Goal: Communication & Community: Answer question/provide support

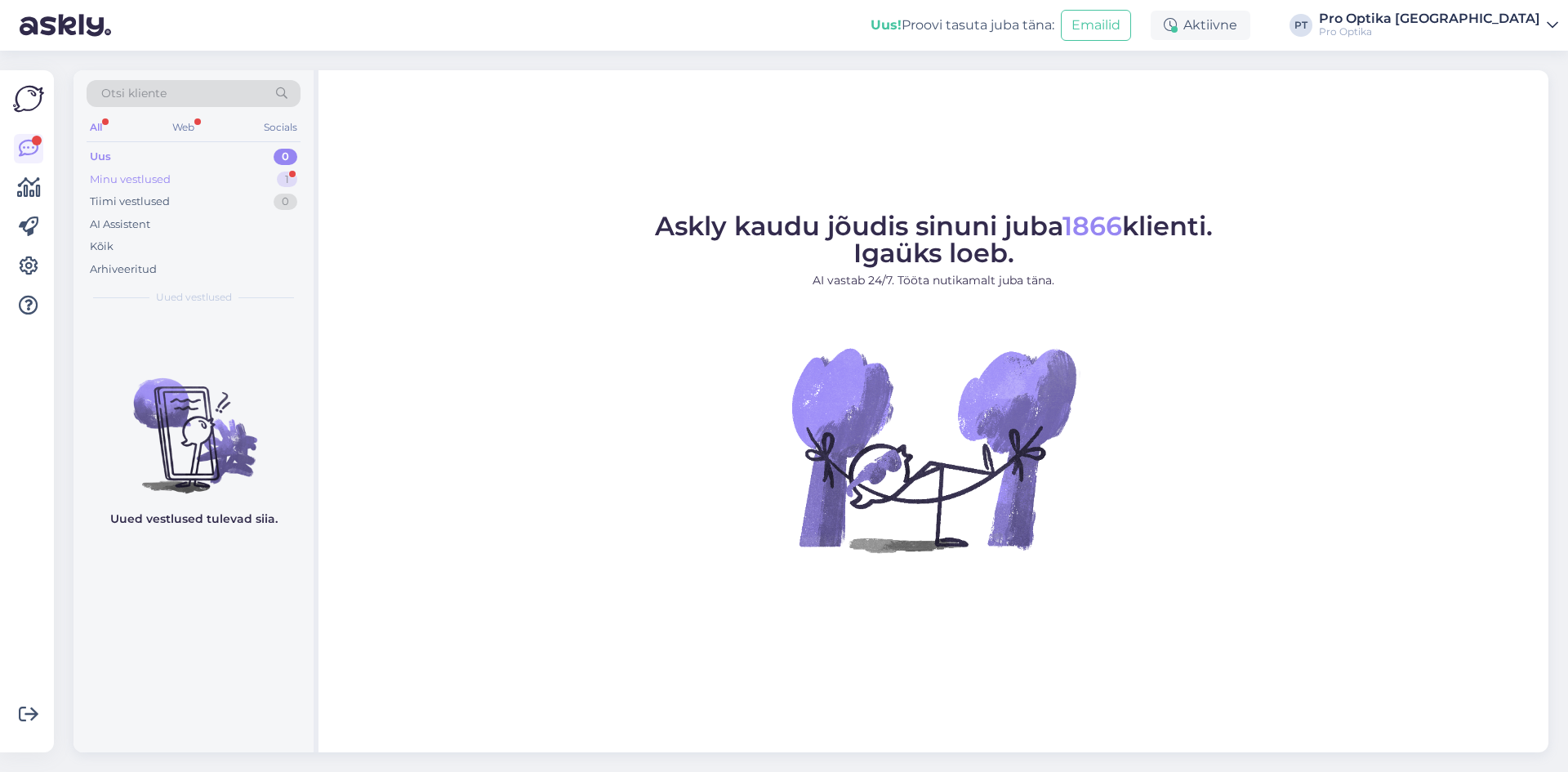
click at [285, 182] on div "1" at bounding box center [287, 179] width 21 height 16
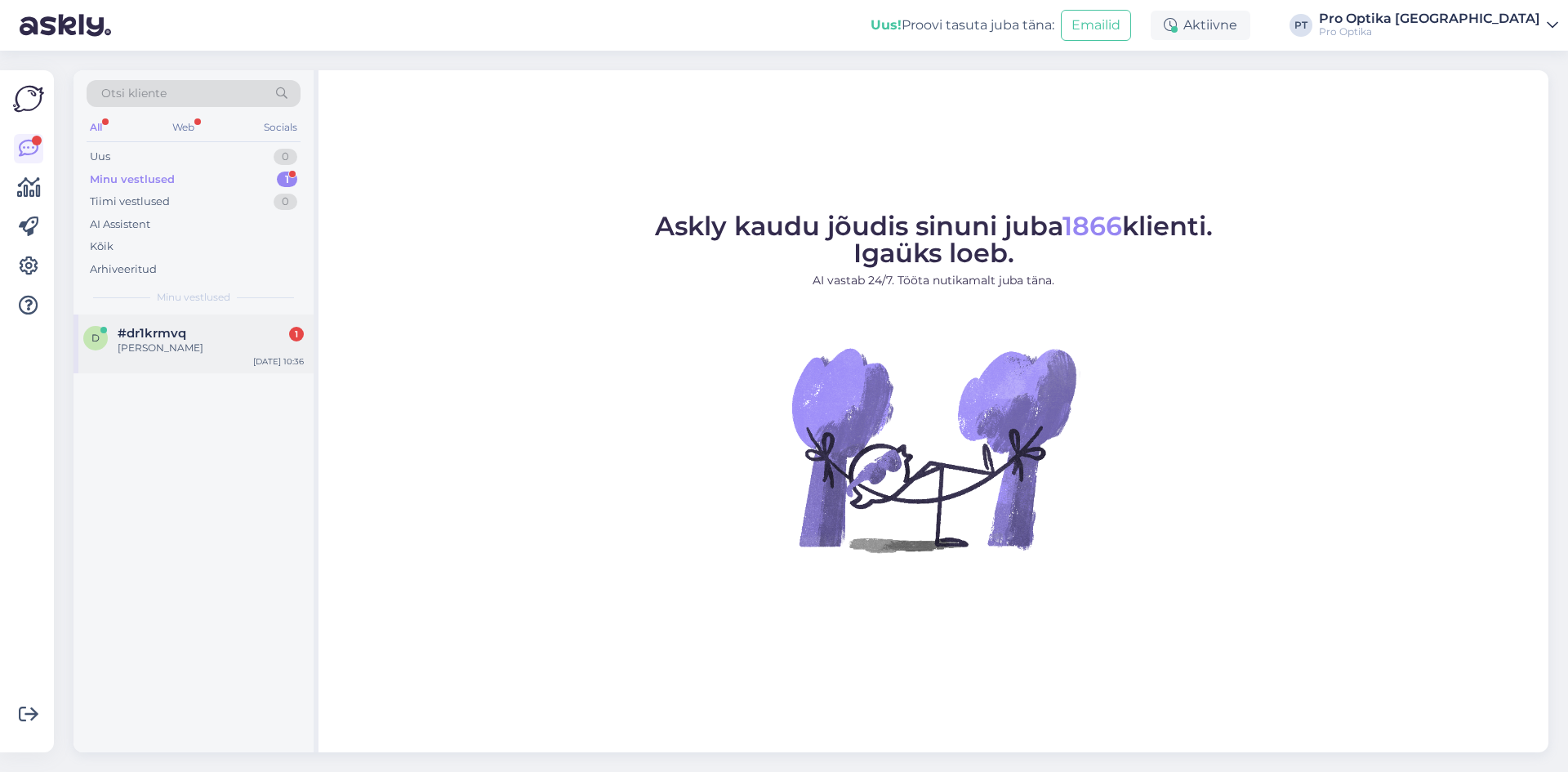
click at [198, 358] on div "d #dr1krmvq 1 [PERSON_NAME] [DATE] 10:36" at bounding box center [193, 344] width 241 height 59
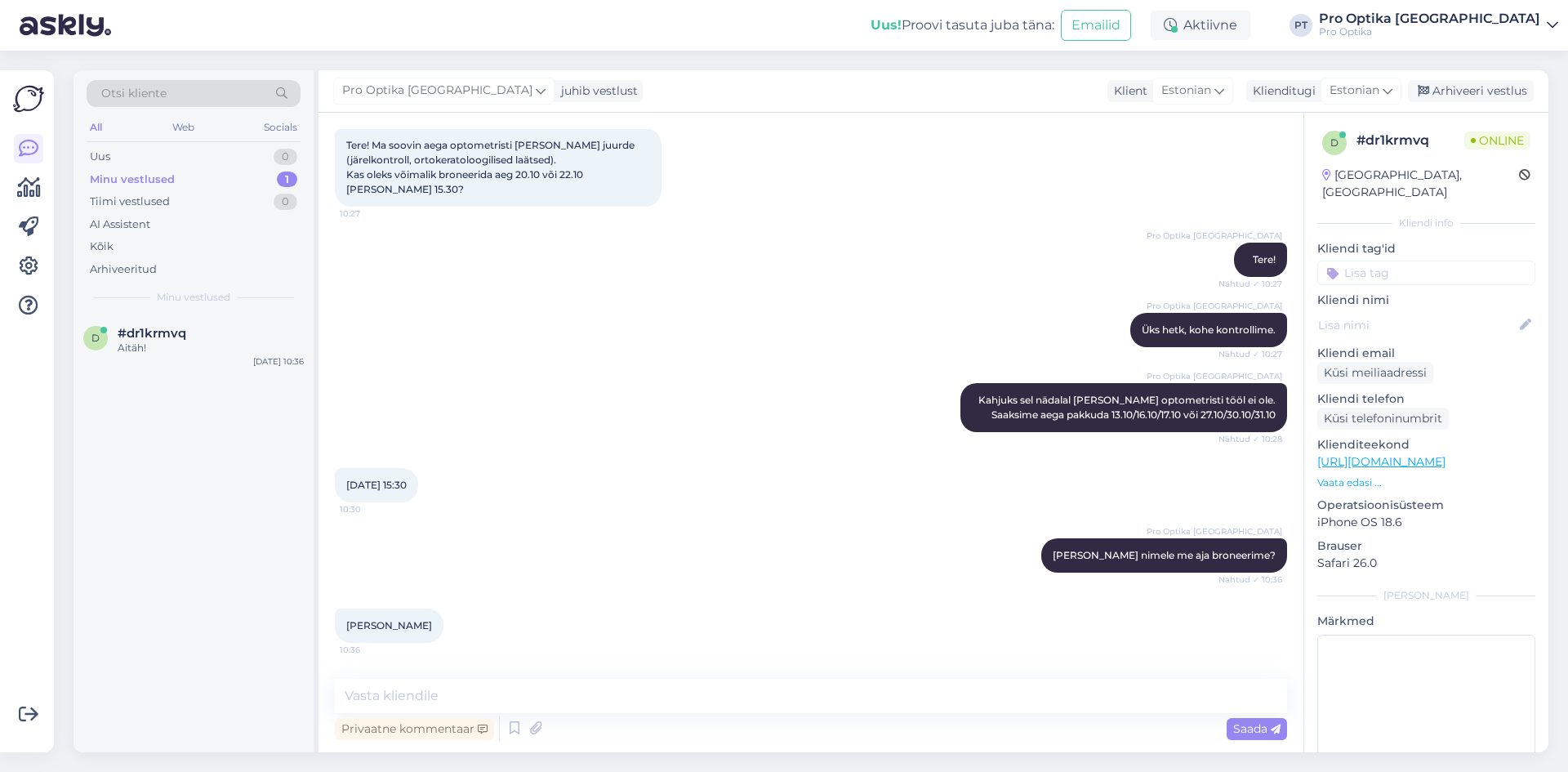
scroll to position [240, 0]
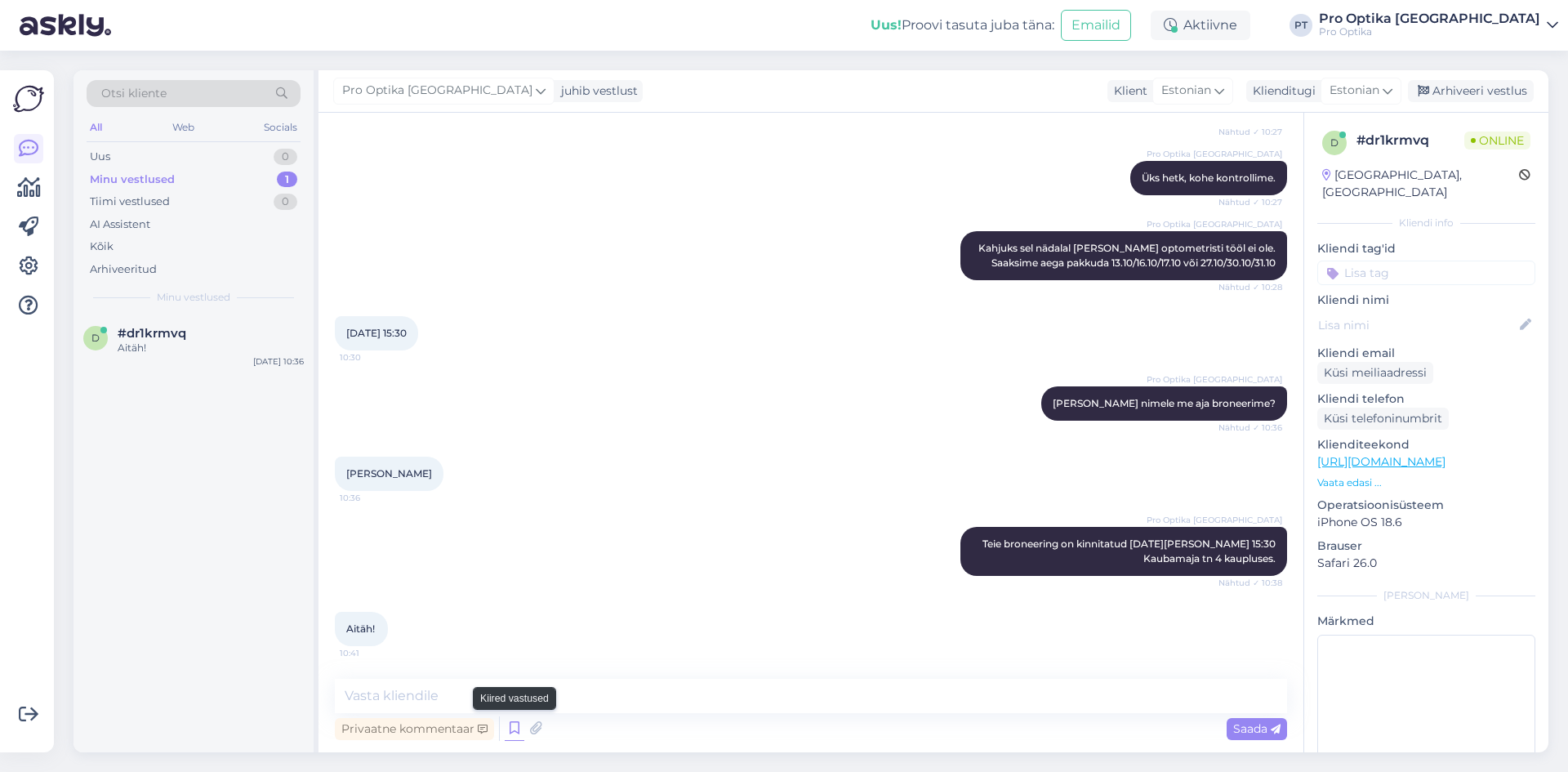
click at [512, 726] on icon at bounding box center [514, 729] width 20 height 25
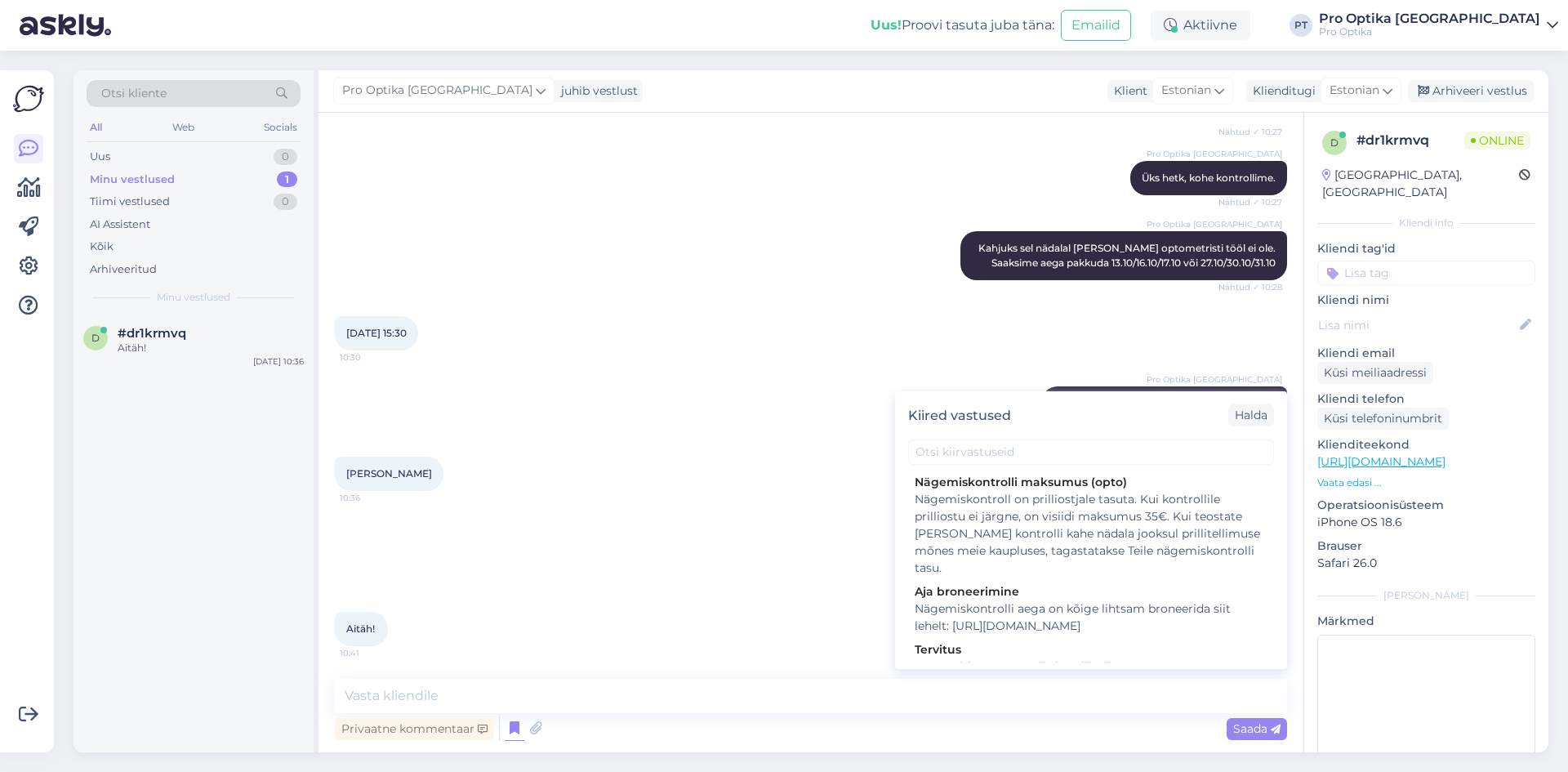
scroll to position [409, 0]
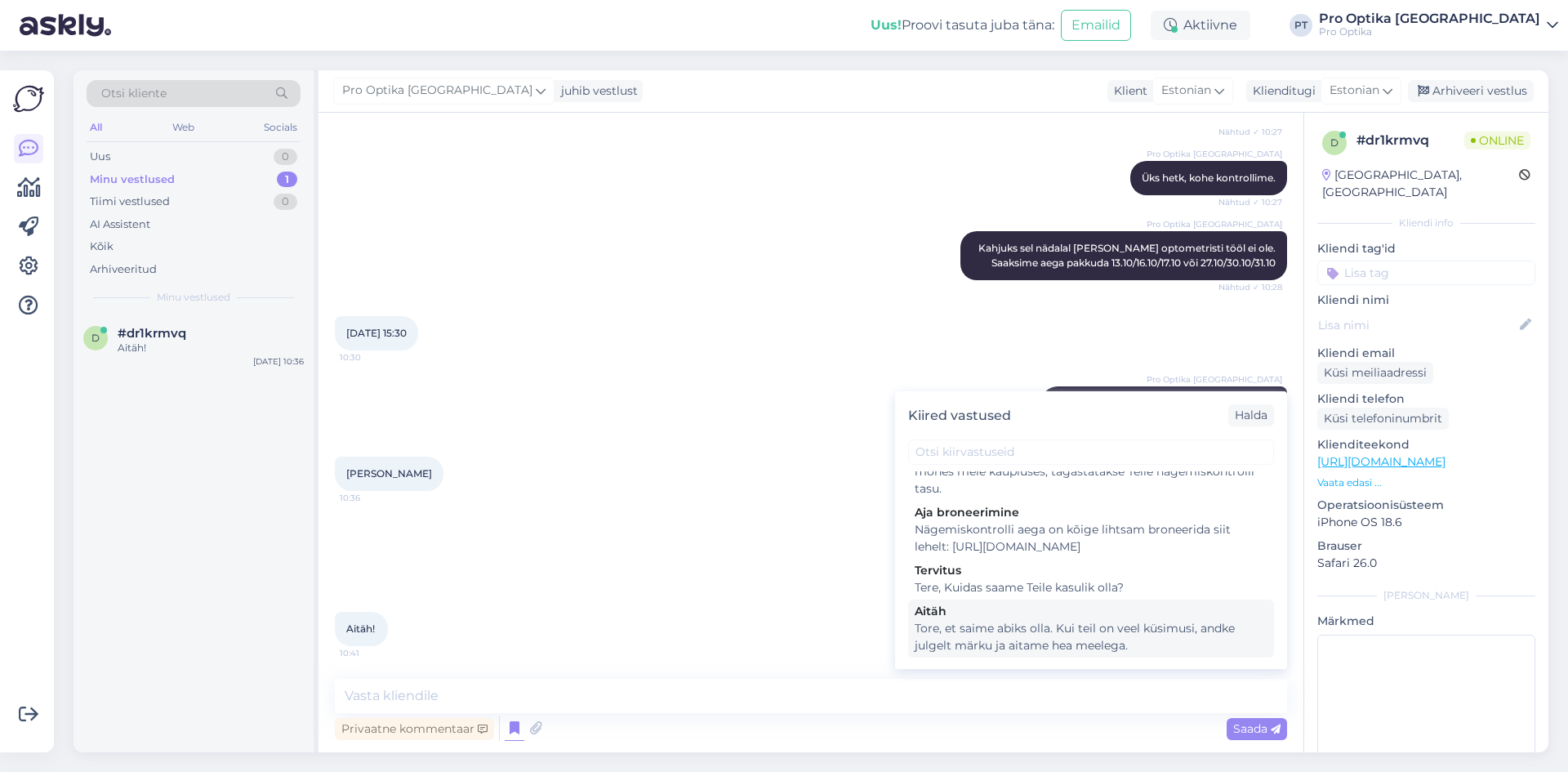
click at [1062, 638] on div "Tore, et saime abiks olla. Kui teil on veel küsimusi, andke julgelt märku ja ai…" at bounding box center [1092, 637] width 353 height 34
type textarea "Tore, et saime abiks olla. Kui teil on veel küsimusi, andke julgelt märku ja ai…"
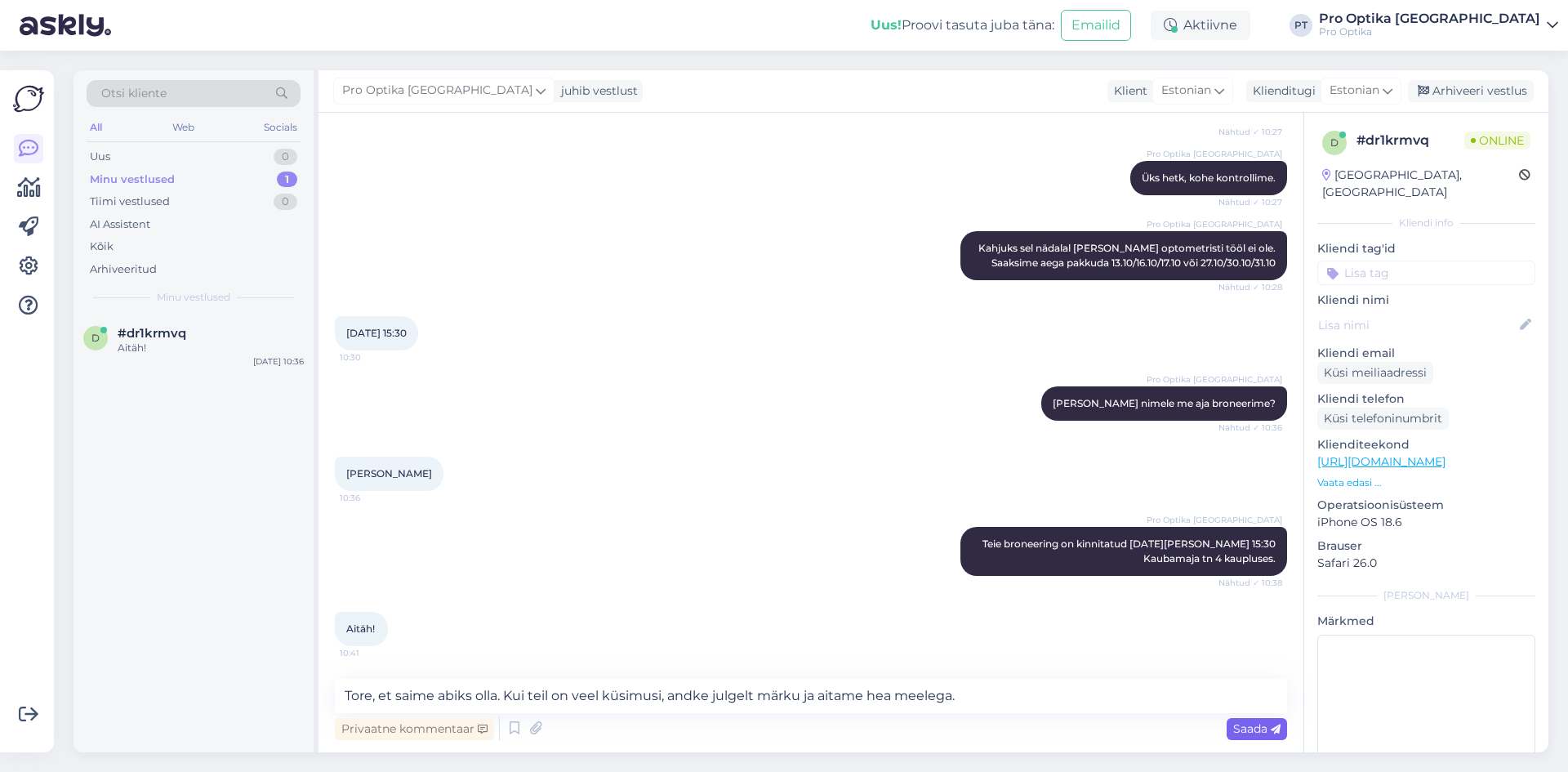
click at [1256, 721] on span "Saada" at bounding box center [1257, 729] width 47 height 15
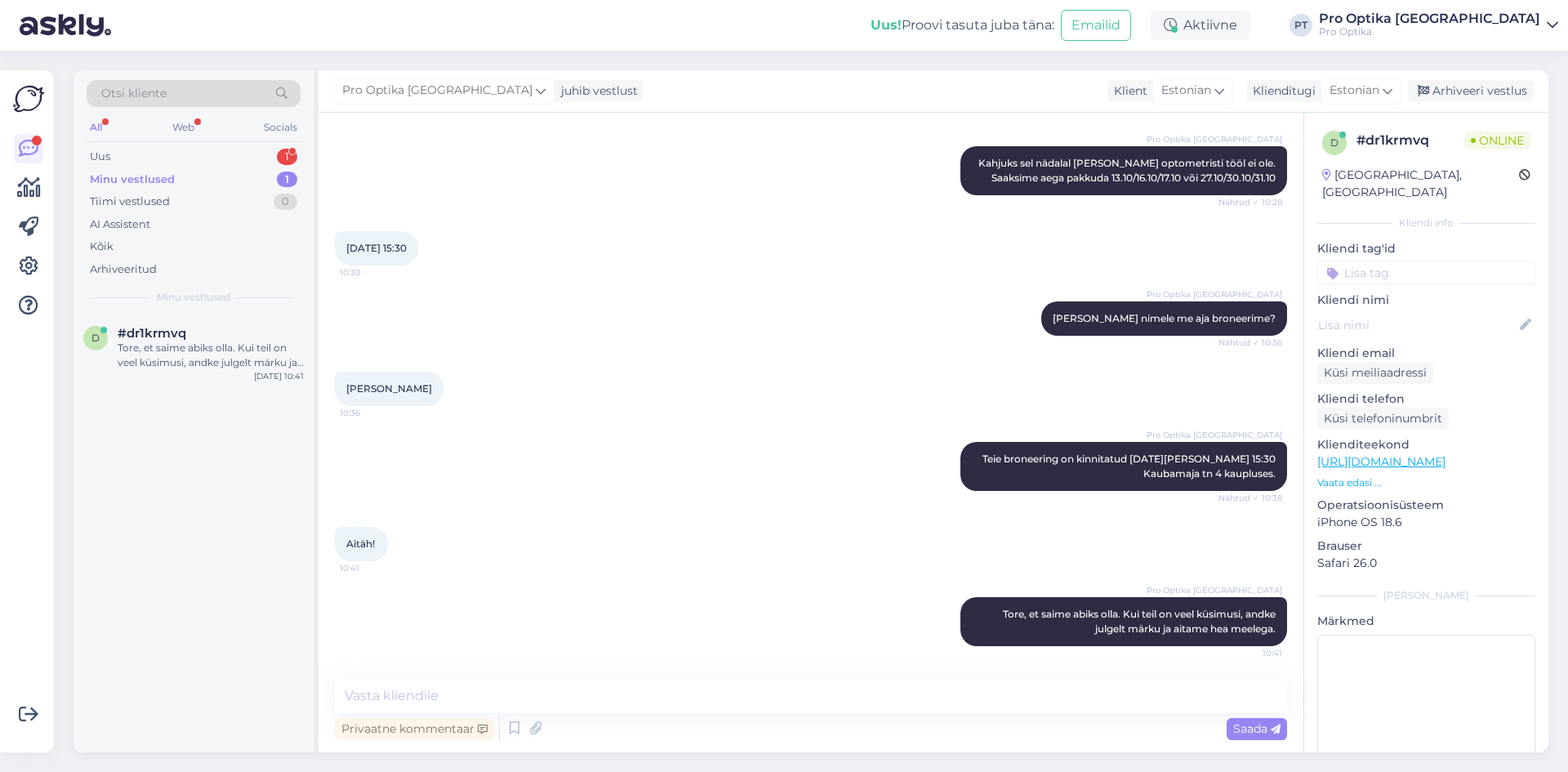
scroll to position [0, 0]
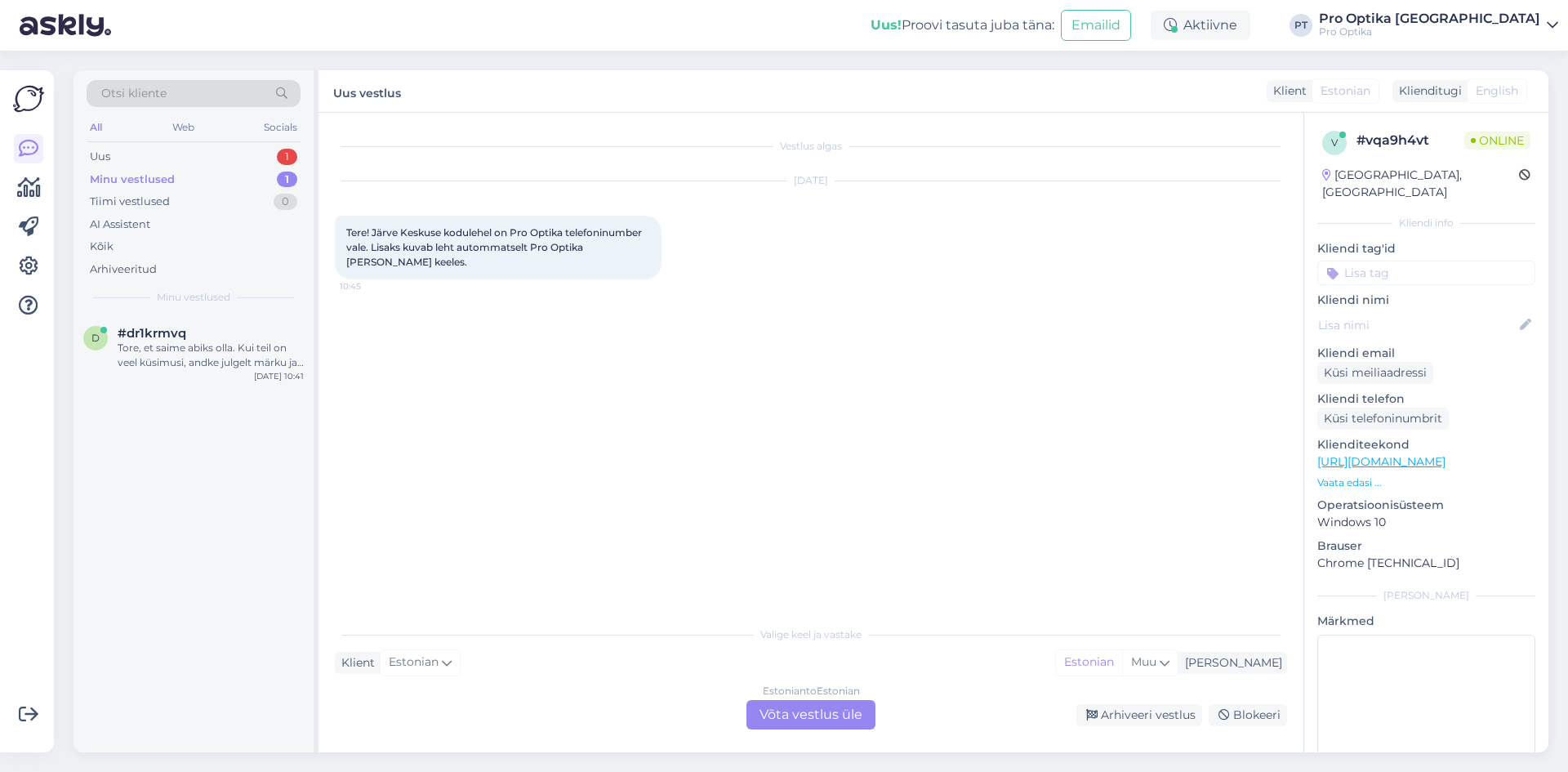
click at [812, 723] on div "Estonian to Estonian Võta vestlus üle" at bounding box center [810, 714] width 129 height 29
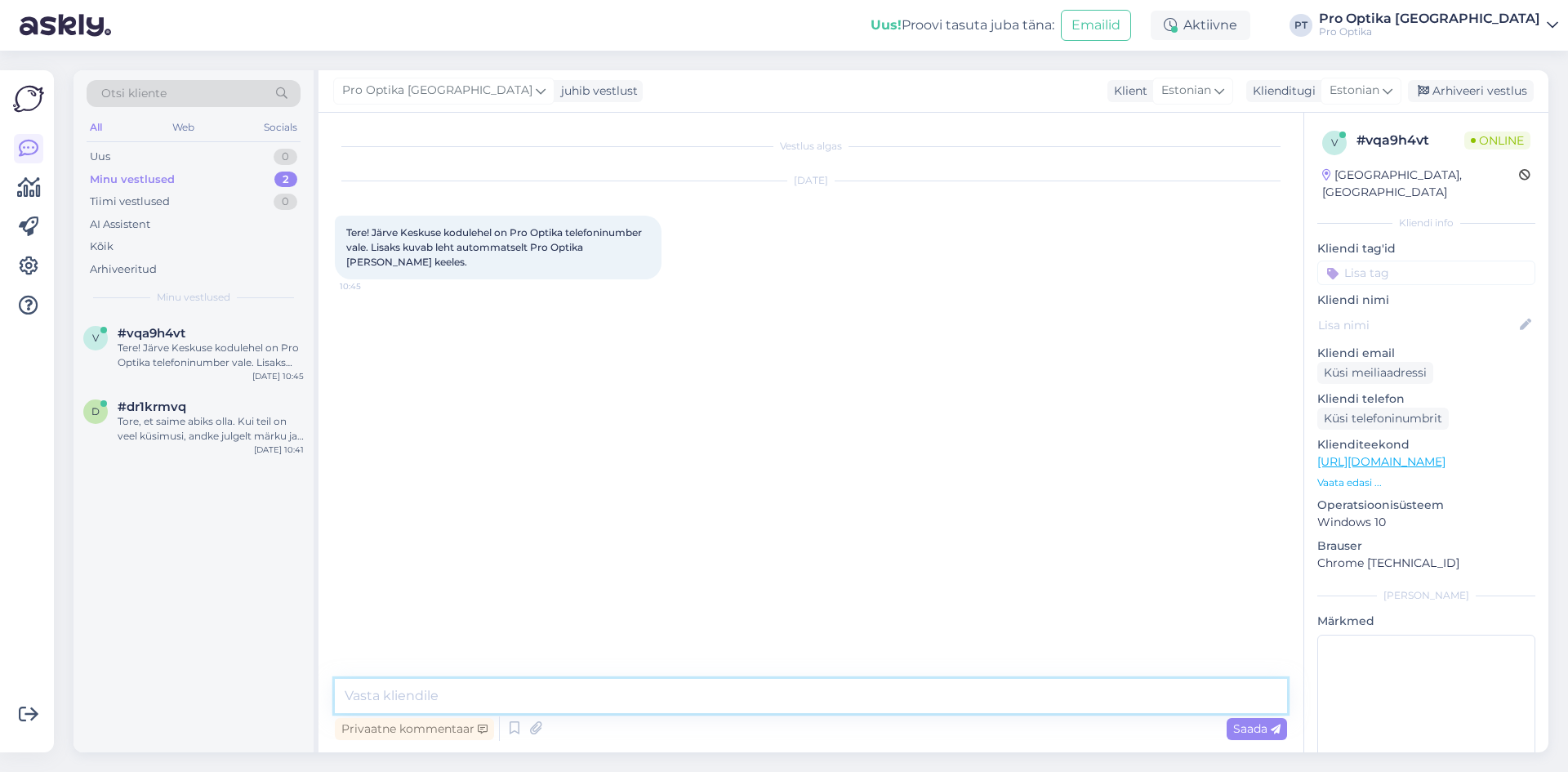
click at [490, 691] on textarea at bounding box center [810, 696] width 952 height 34
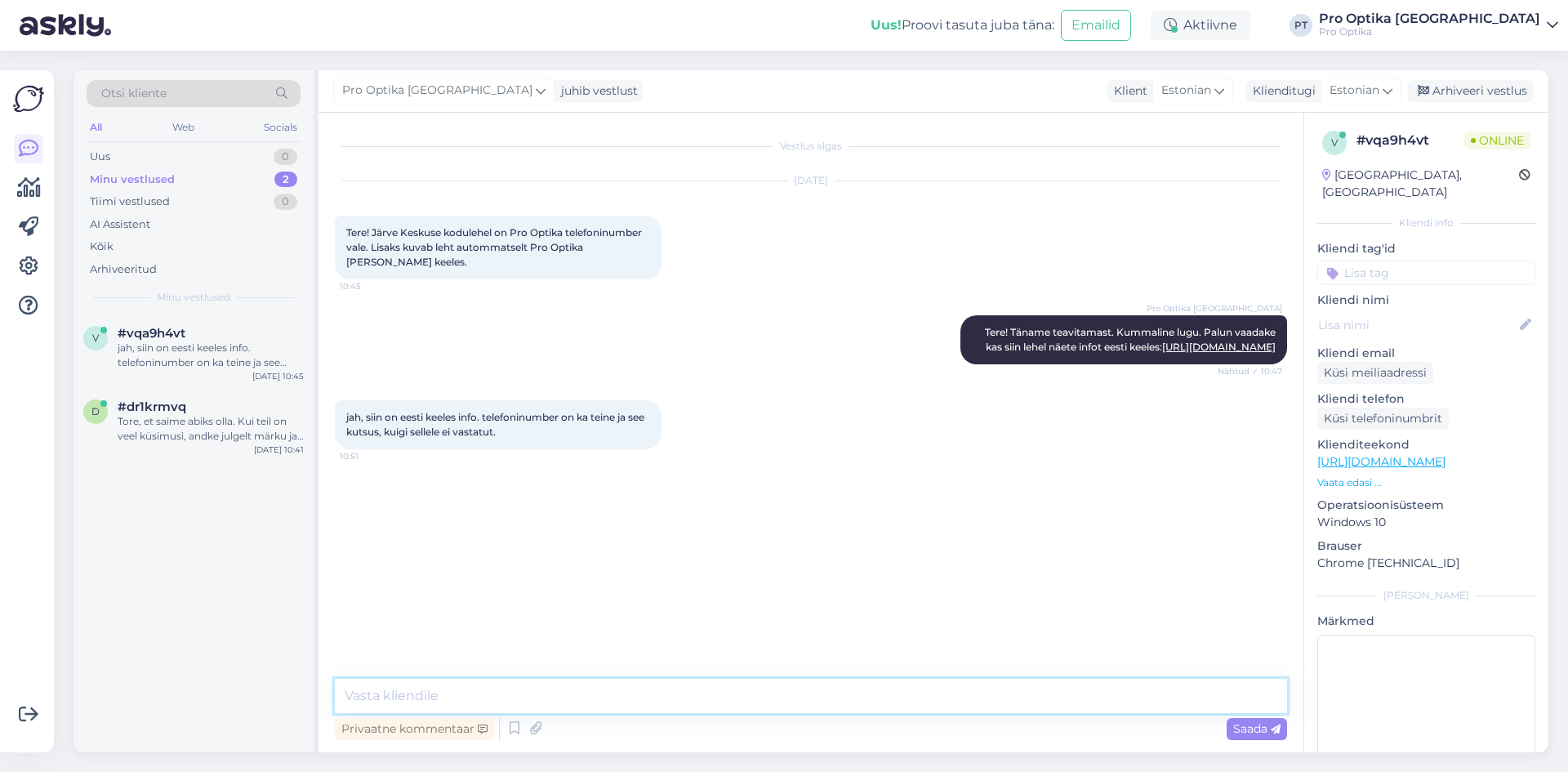
click at [477, 696] on textarea at bounding box center [810, 696] width 952 height 34
type textarea "T"
type textarea "B"
type textarea "S"
type textarea "Võite proovida natukese [PERSON_NAME] uuesti, kindlasti vastatakse esimesel või…"
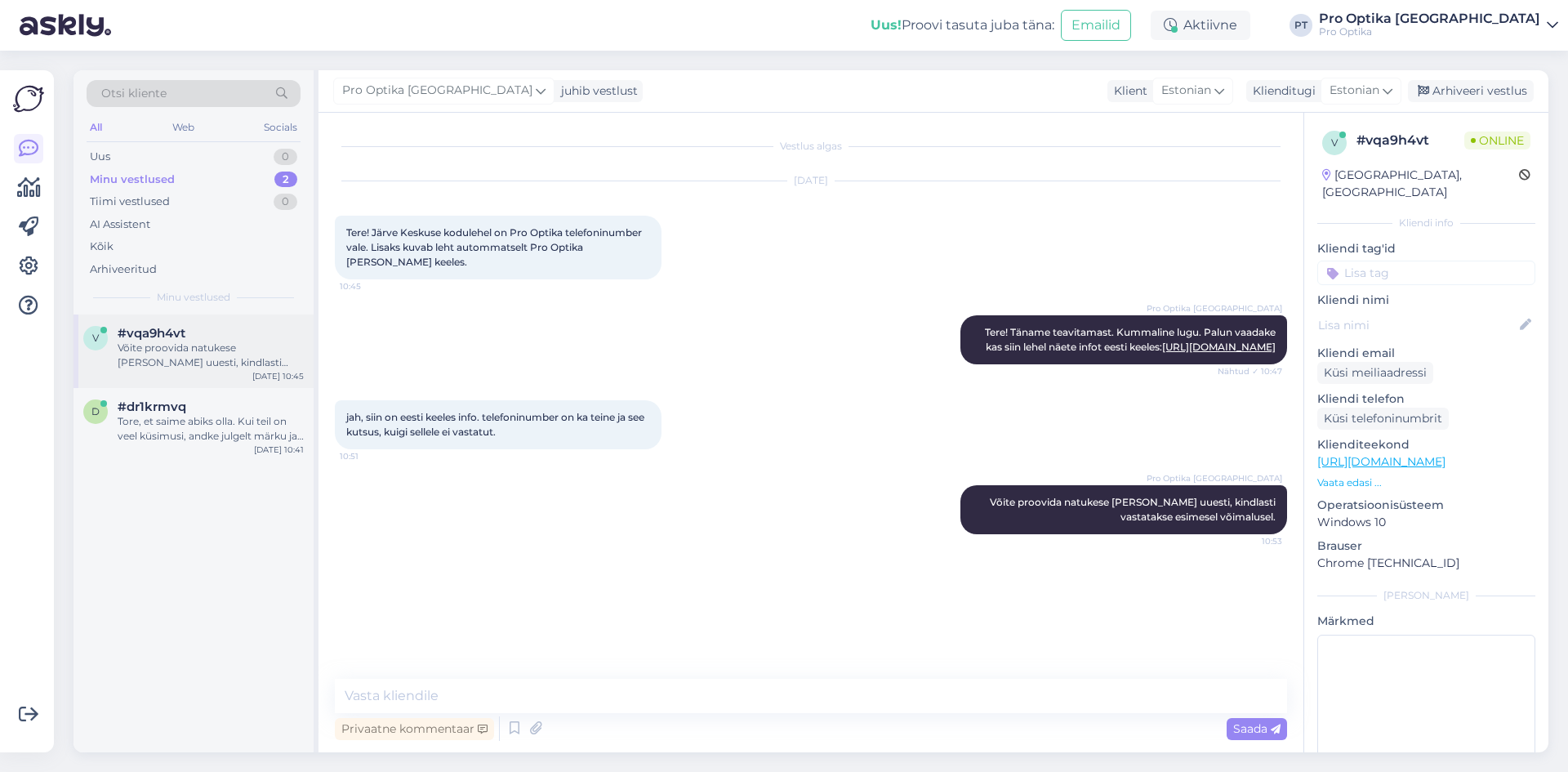
click at [174, 343] on div "Võite proovida natukese [PERSON_NAME] uuesti, kindlasti vastatakse esimesel või…" at bounding box center [210, 355] width 186 height 29
click at [190, 423] on div "Tore, et saime abiks olla. Kui teil on veel küsimusi, andke julgelt märku ja ai…" at bounding box center [210, 428] width 186 height 29
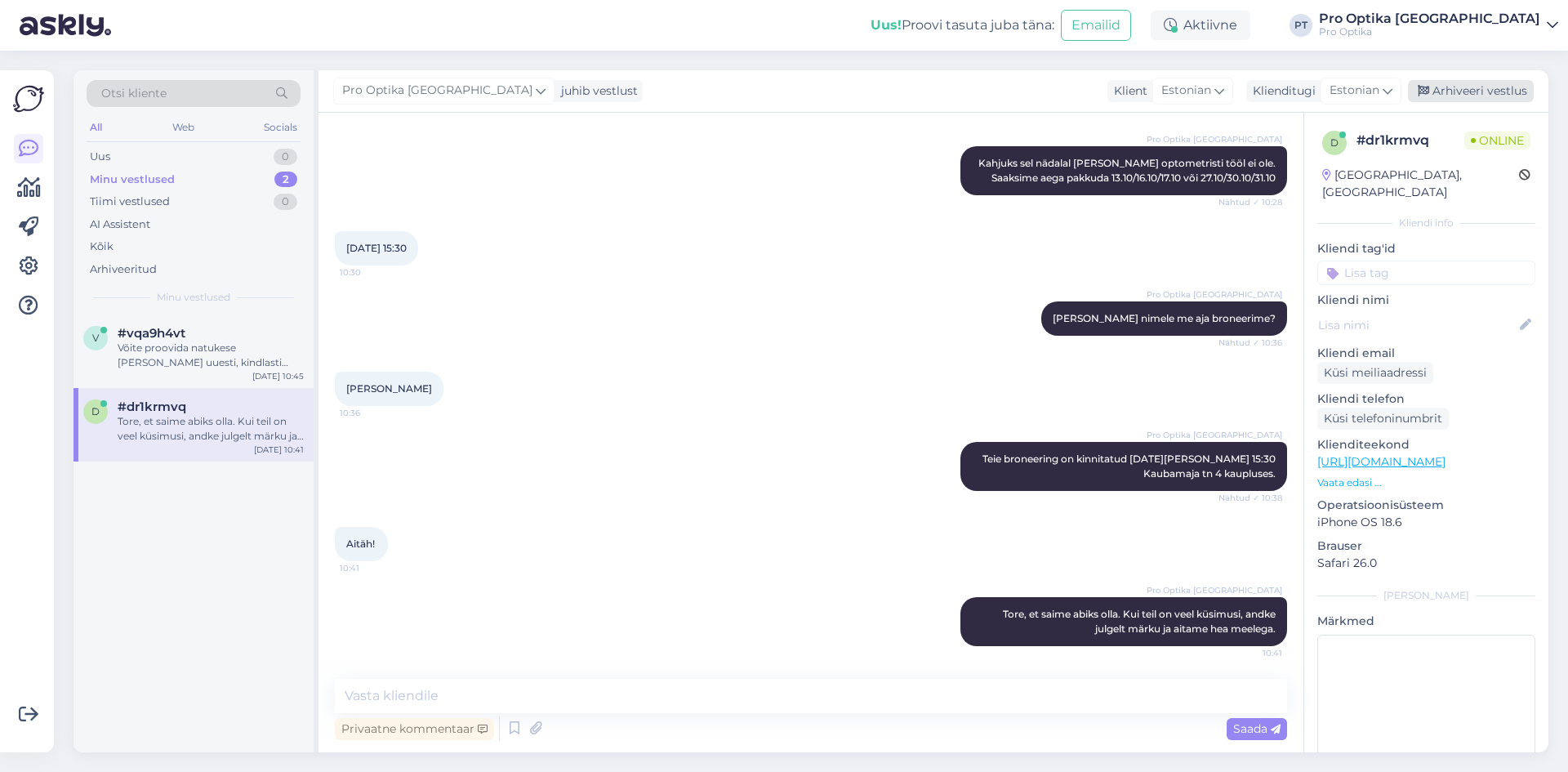
click at [1488, 91] on div "Arhiveeri vestlus" at bounding box center [1471, 91] width 125 height 22
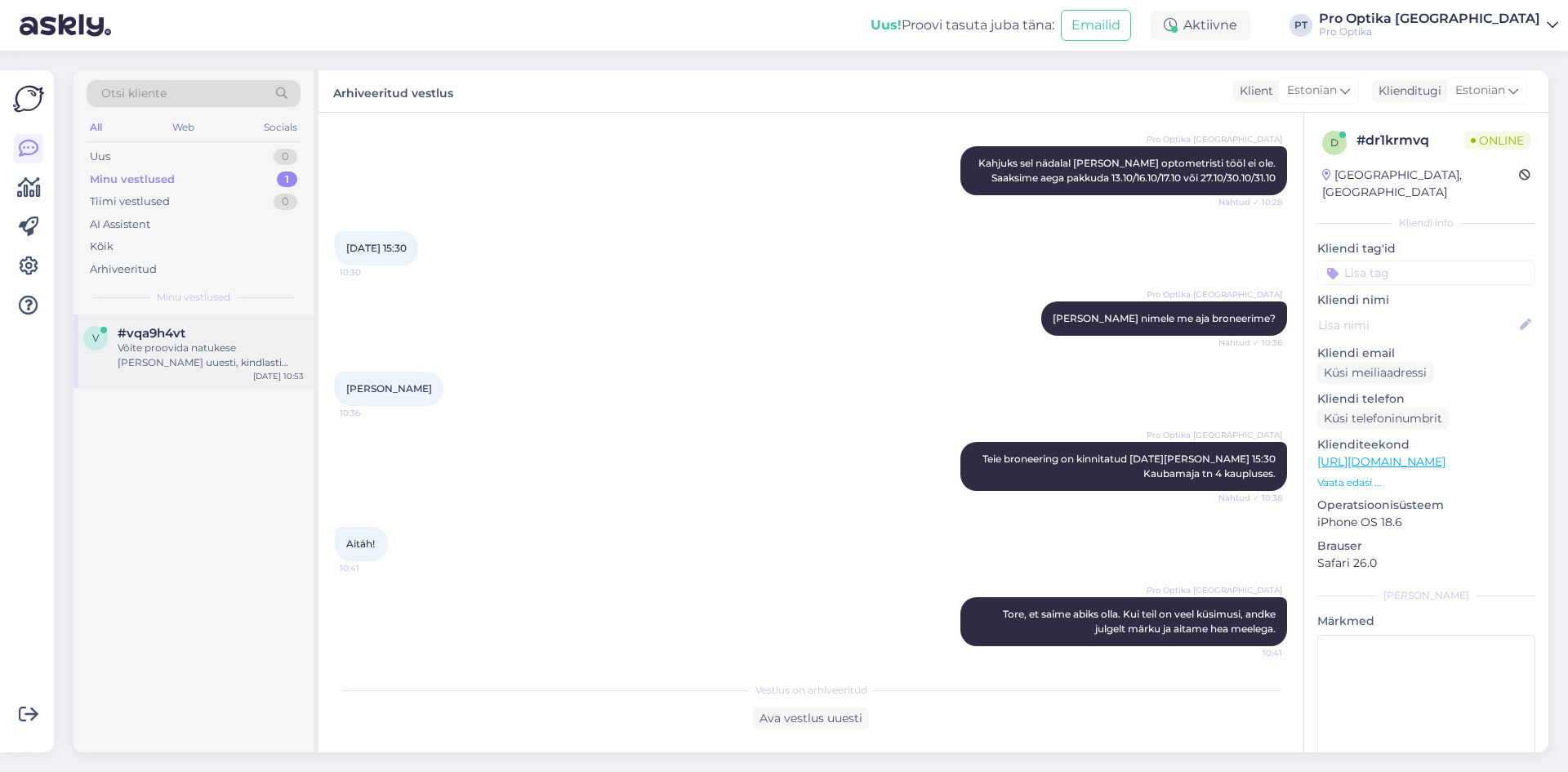
click at [192, 346] on div "Võite proovida natukese [PERSON_NAME] uuesti, kindlasti vastatakse esimesel või…" at bounding box center [210, 355] width 186 height 29
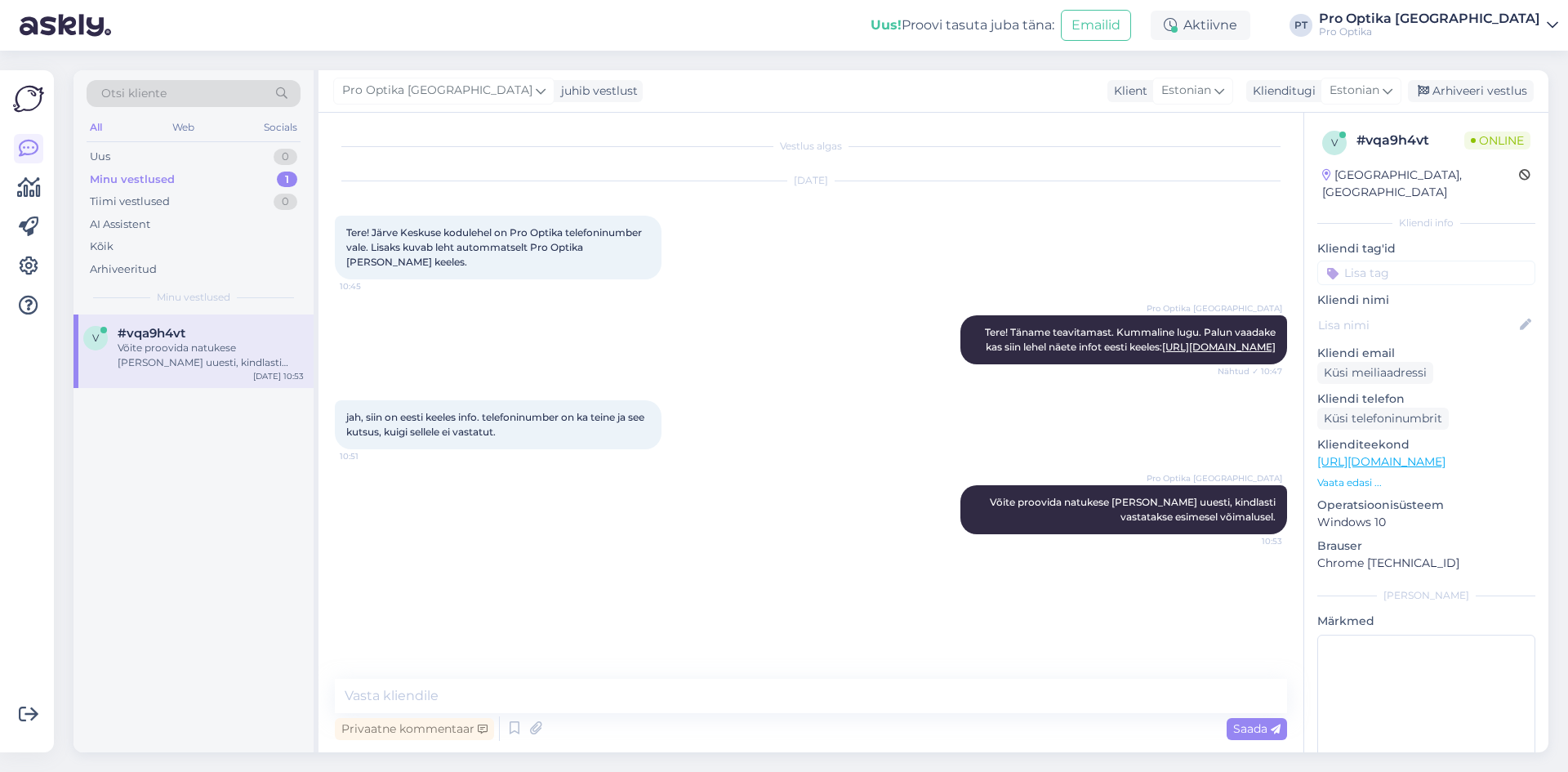
scroll to position [0, 0]
